Goal: Information Seeking & Learning: Learn about a topic

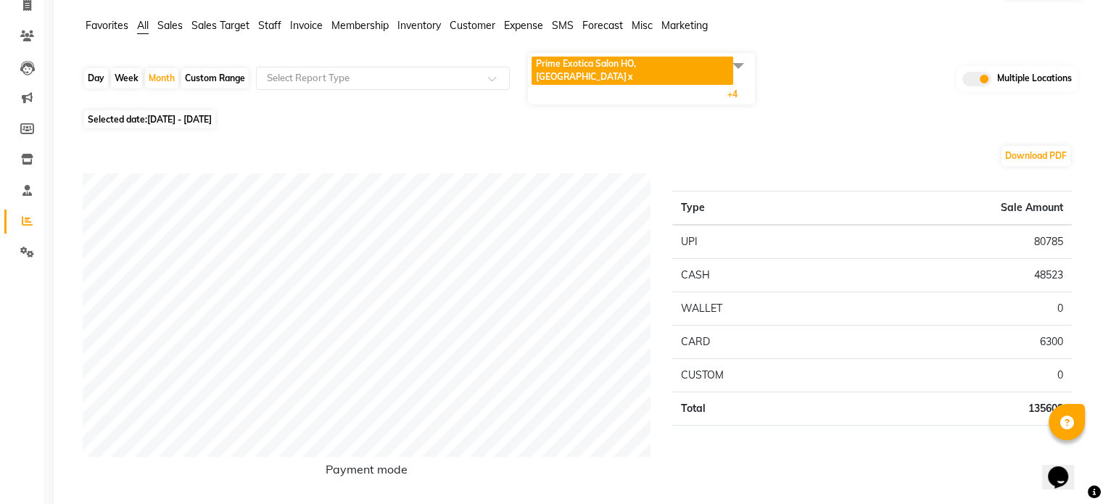
scroll to position [101, 0]
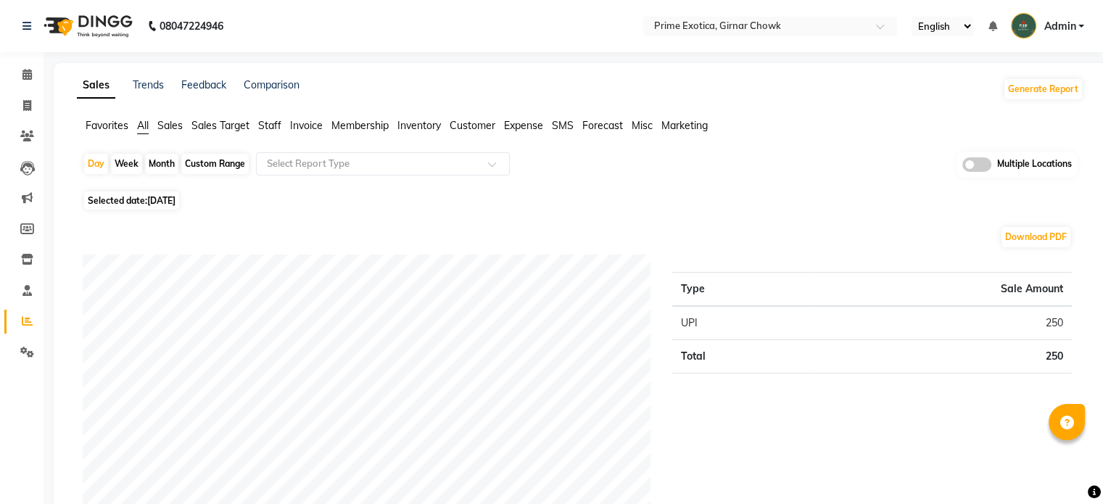
click at [162, 158] on div "Month" at bounding box center [161, 164] width 33 height 20
select select "9"
select select "2025"
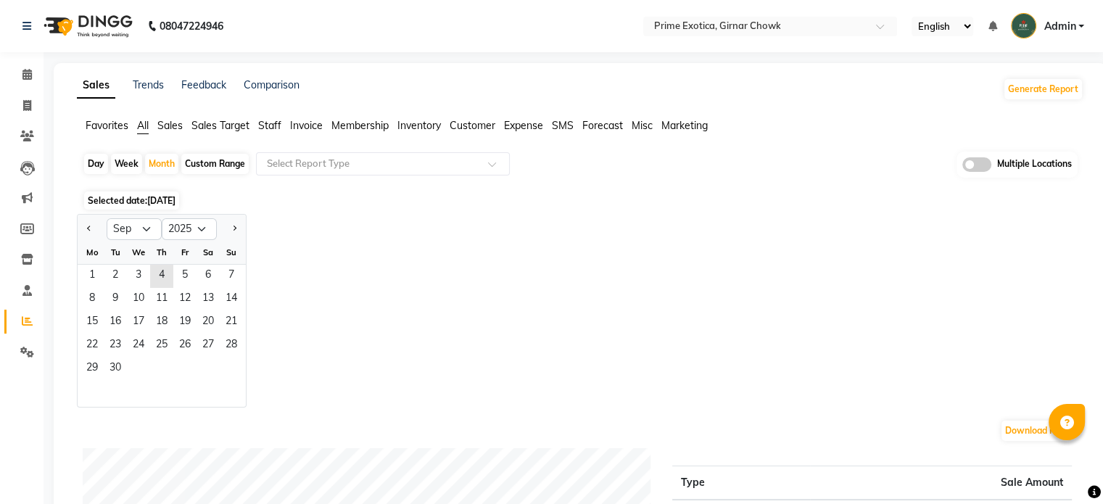
click at [101, 162] on div "Day" at bounding box center [96, 164] width 24 height 20
select select "9"
select select "2025"
click at [157, 278] on span "4" at bounding box center [161, 276] width 23 height 23
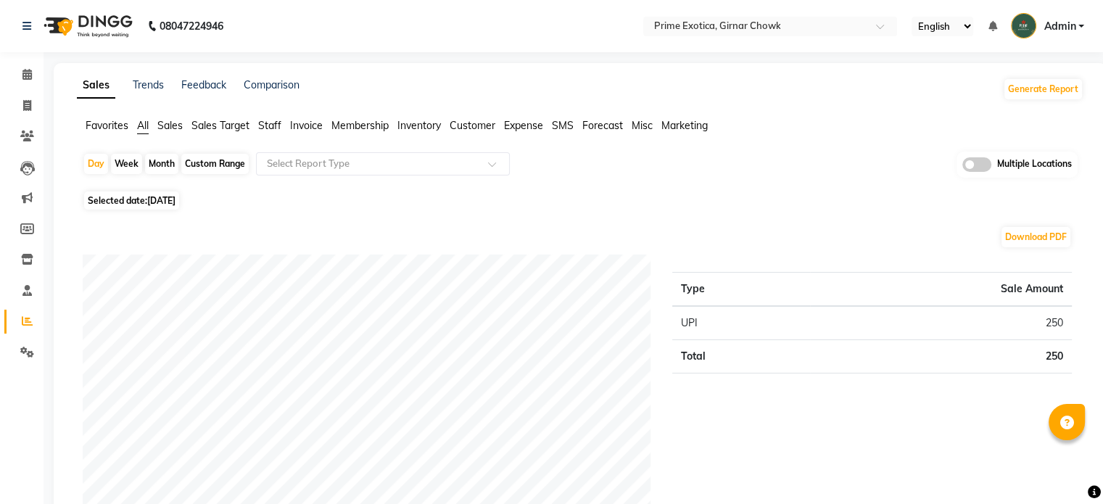
click at [974, 165] on span at bounding box center [976, 164] width 29 height 14
click at [962, 167] on input "checkbox" at bounding box center [962, 167] width 0 height 0
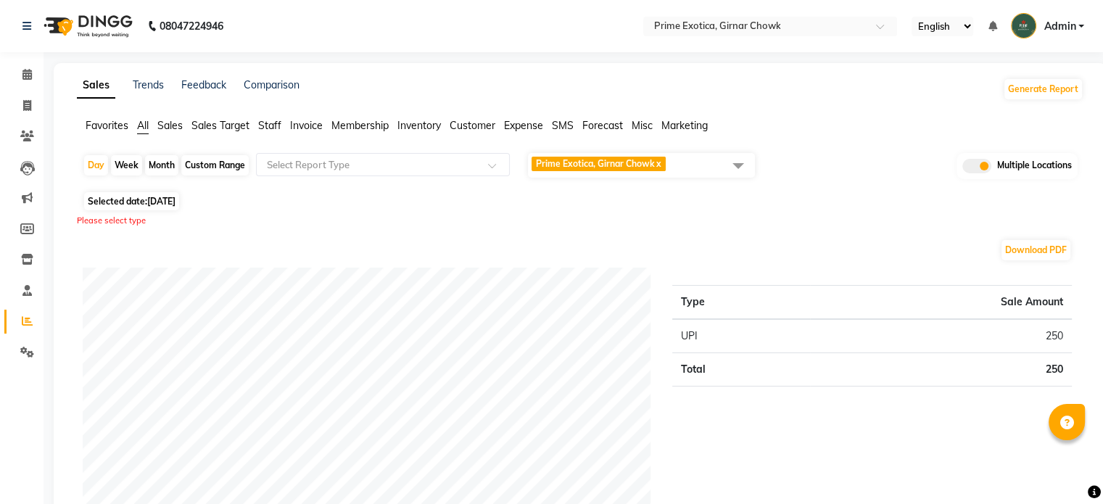
click at [728, 168] on span at bounding box center [738, 166] width 29 height 28
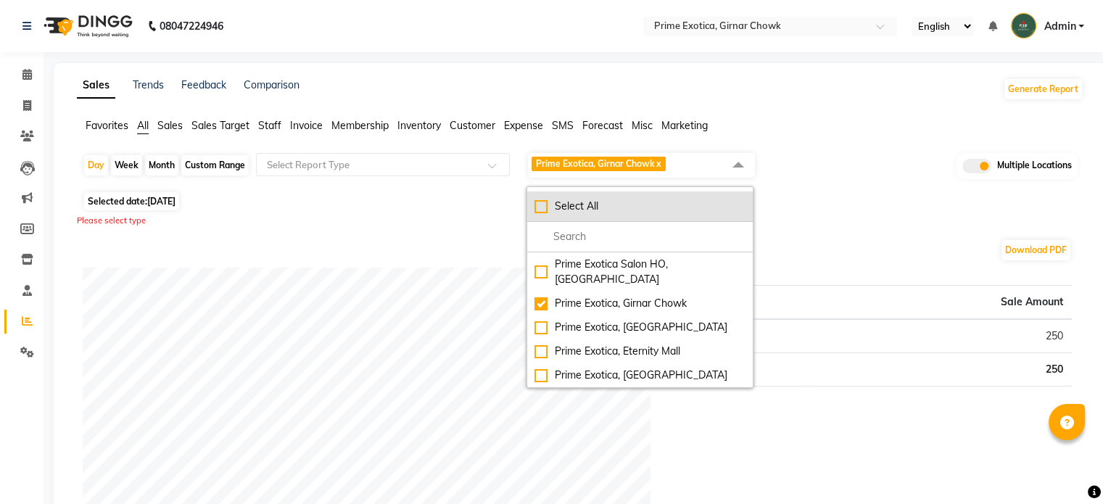
click at [615, 206] on div "Select All" at bounding box center [639, 206] width 211 height 15
checkbox input "true"
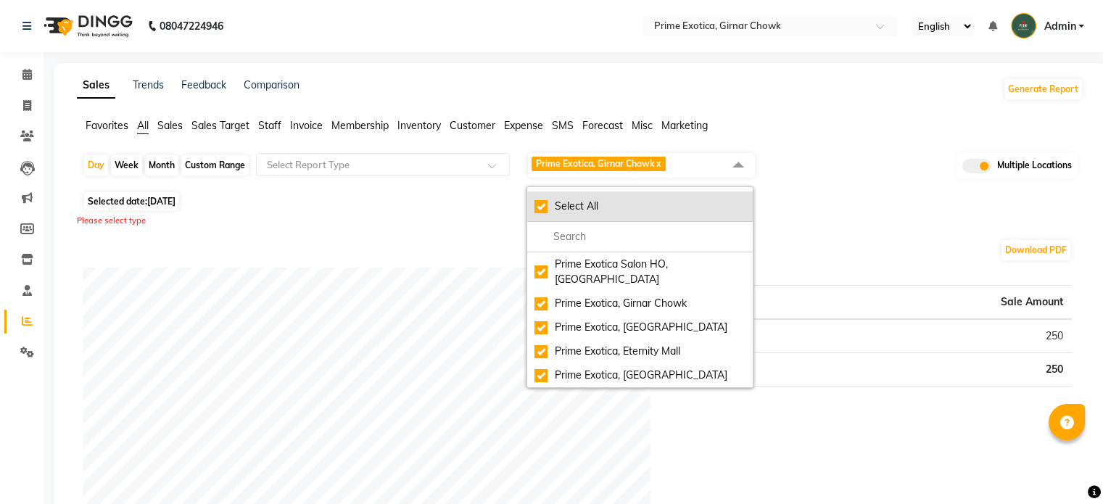
checkbox input "true"
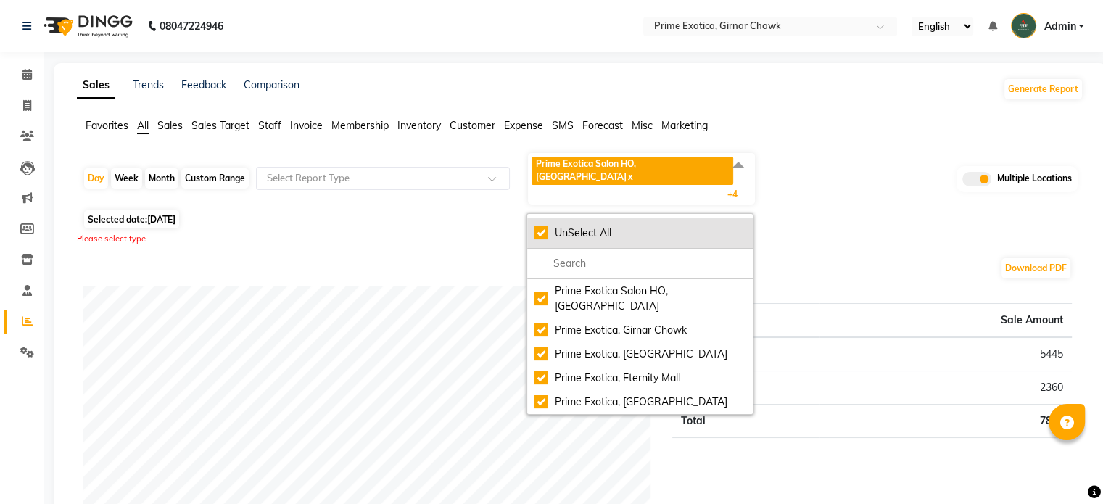
click at [585, 225] on div "UnSelect All" at bounding box center [639, 232] width 211 height 15
checkbox input "false"
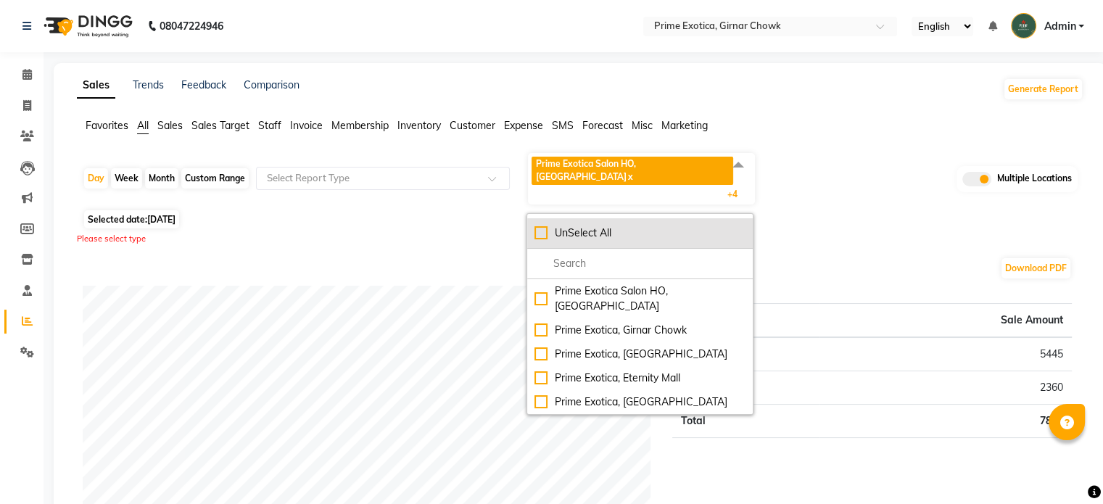
checkbox input "false"
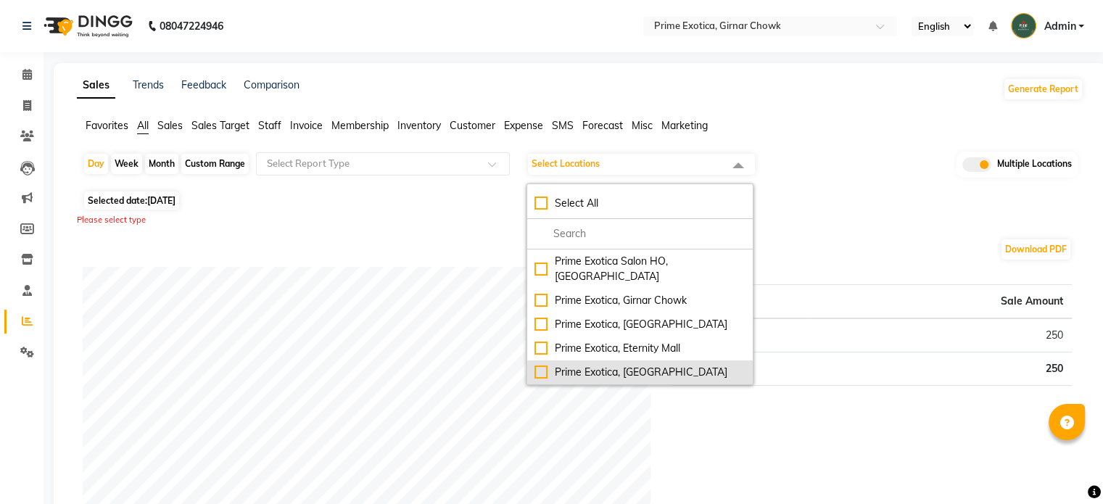
click at [602, 365] on div "Prime Exotica, [GEOGRAPHIC_DATA]" at bounding box center [639, 372] width 211 height 15
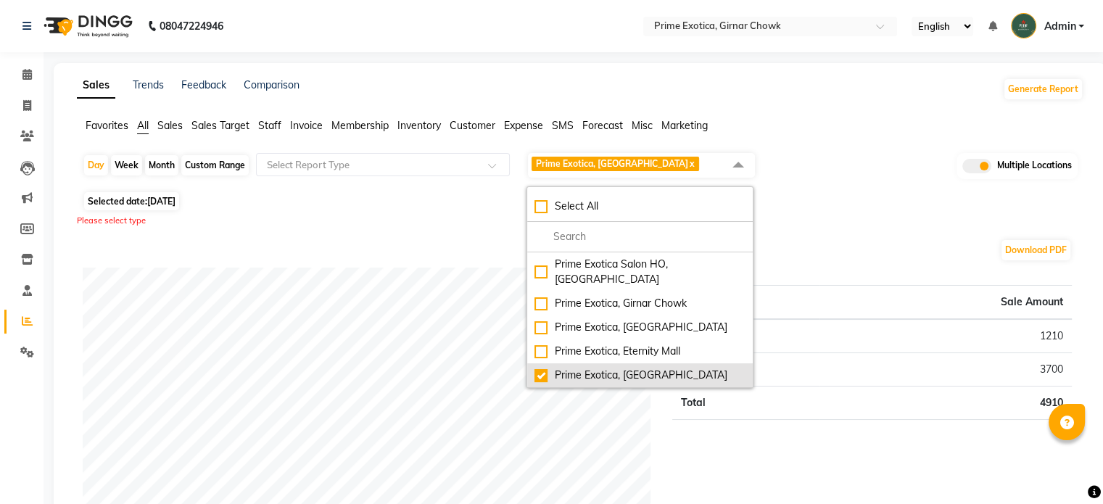
click at [568, 368] on div "Prime Exotica, [GEOGRAPHIC_DATA]" at bounding box center [639, 375] width 211 height 15
checkbox input "false"
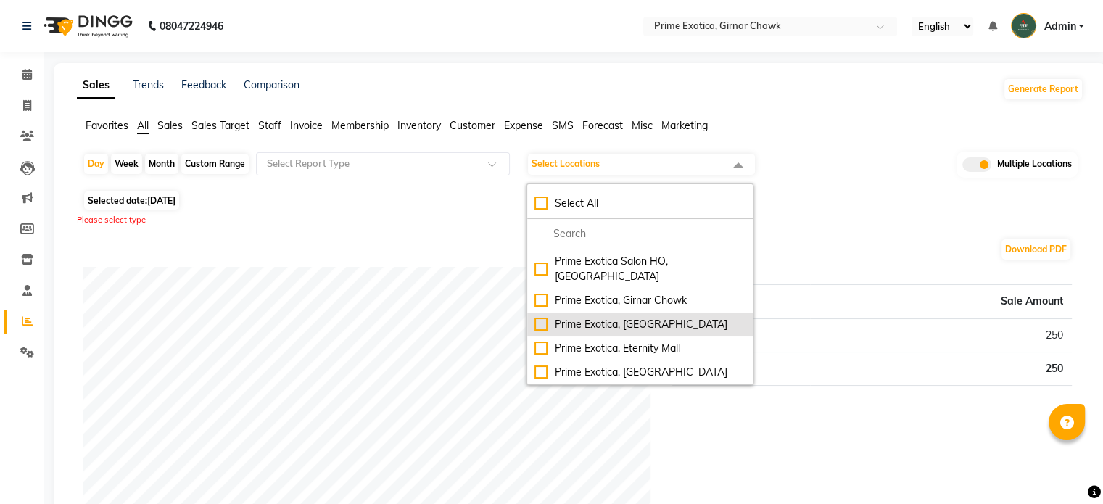
click at [592, 317] on div "Prime Exotica, [GEOGRAPHIC_DATA]" at bounding box center [639, 324] width 211 height 15
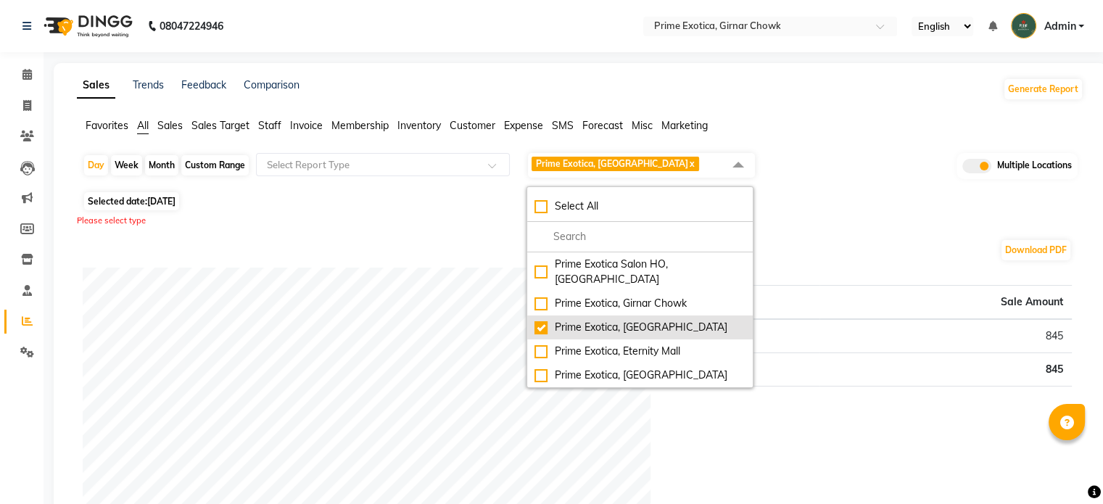
click at [592, 320] on div "Prime Exotica, [GEOGRAPHIC_DATA]" at bounding box center [639, 327] width 211 height 15
checkbox input "false"
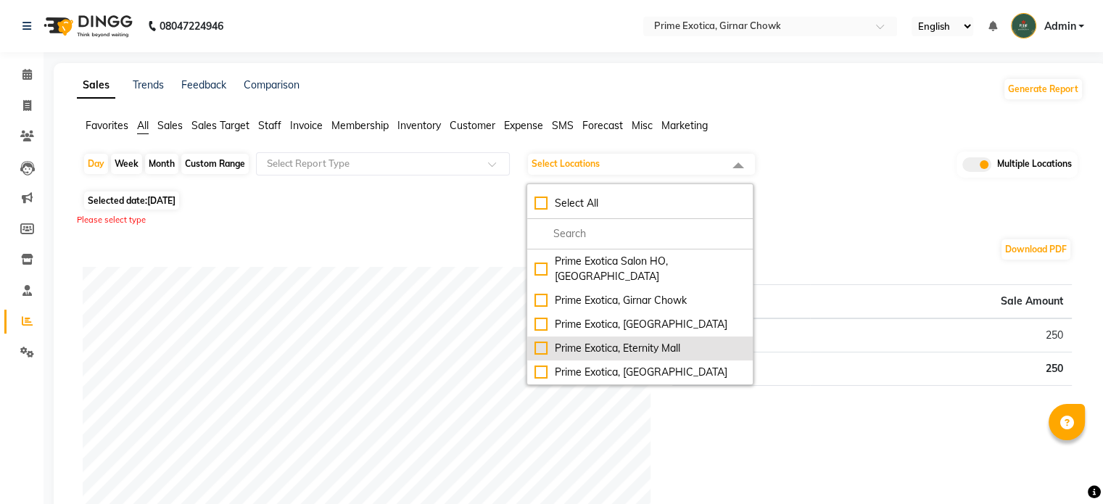
click at [584, 341] on div "Prime Exotica, Eternity Mall" at bounding box center [639, 348] width 211 height 15
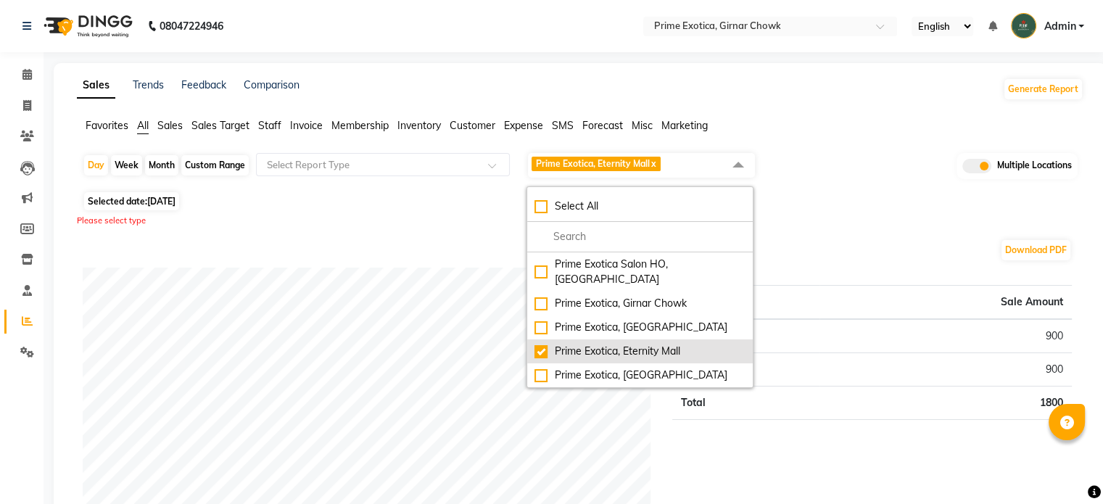
click at [584, 344] on div "Prime Exotica, Eternity Mall" at bounding box center [639, 351] width 211 height 15
checkbox input "false"
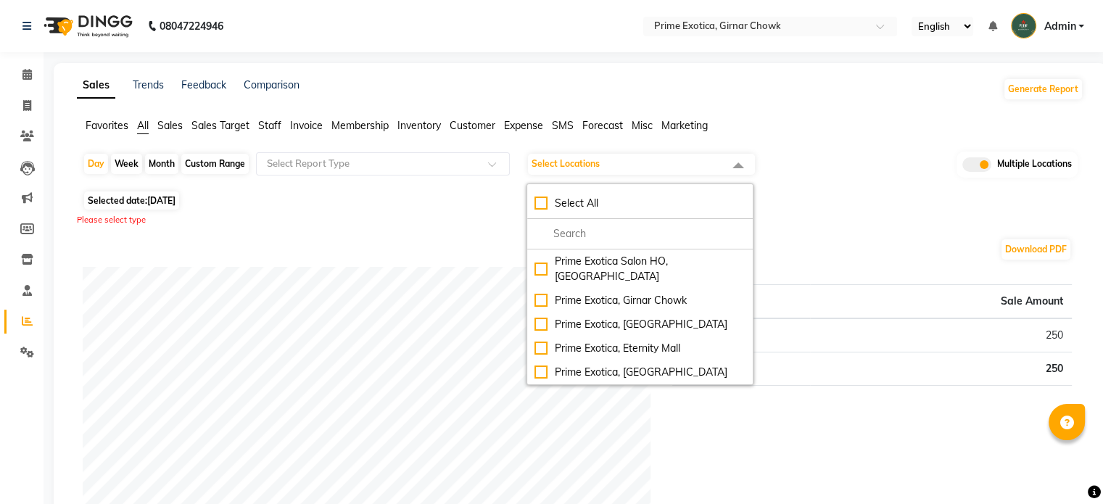
click at [835, 214] on div "Please select type" at bounding box center [580, 220] width 1006 height 12
